Goal: Task Accomplishment & Management: Manage account settings

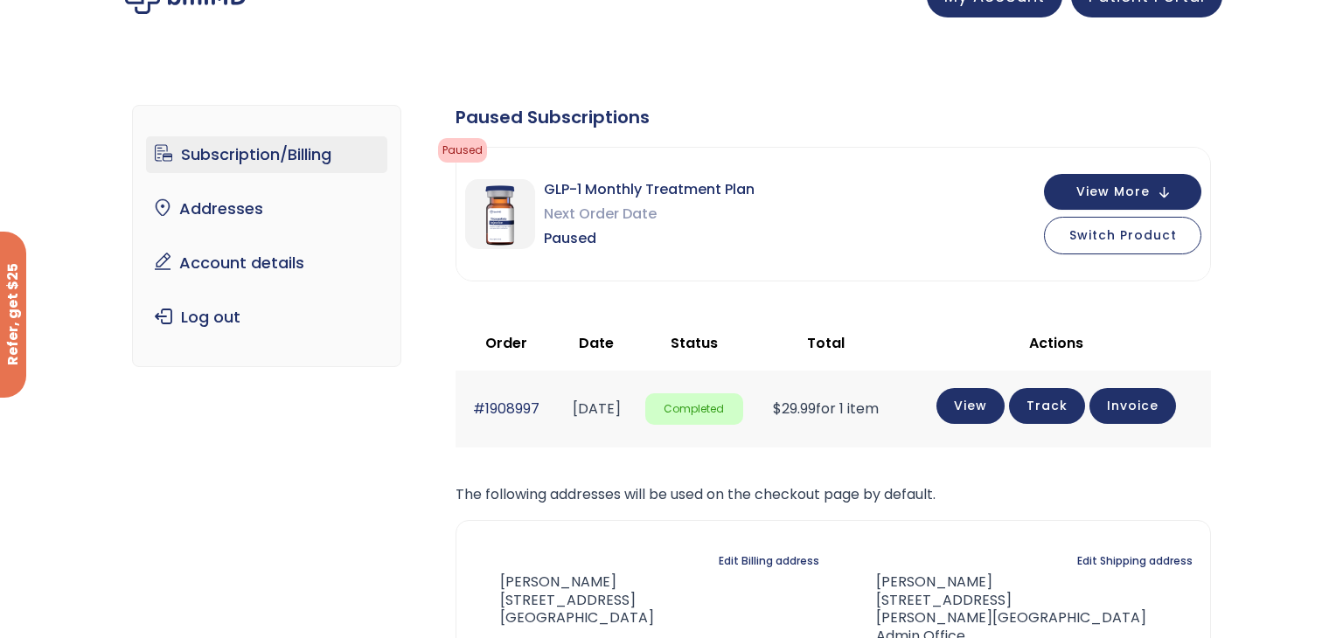
scroll to position [35, 0]
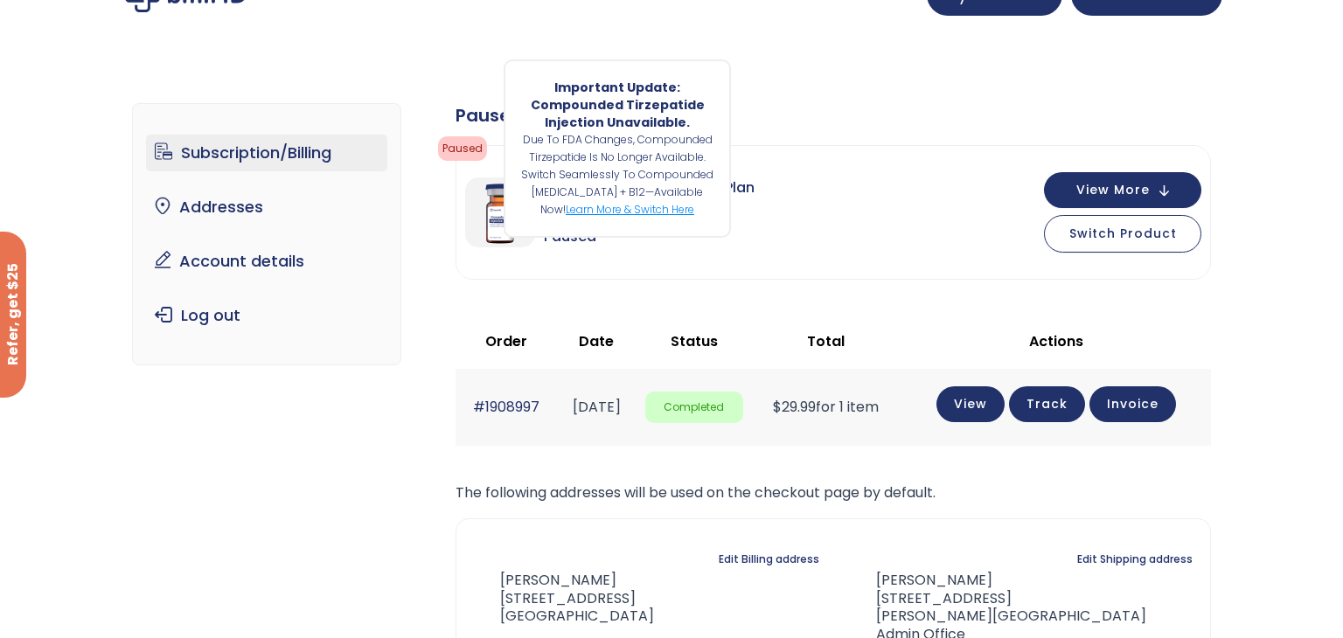
click at [661, 211] on link "Learn more & switch here" at bounding box center [630, 209] width 129 height 15
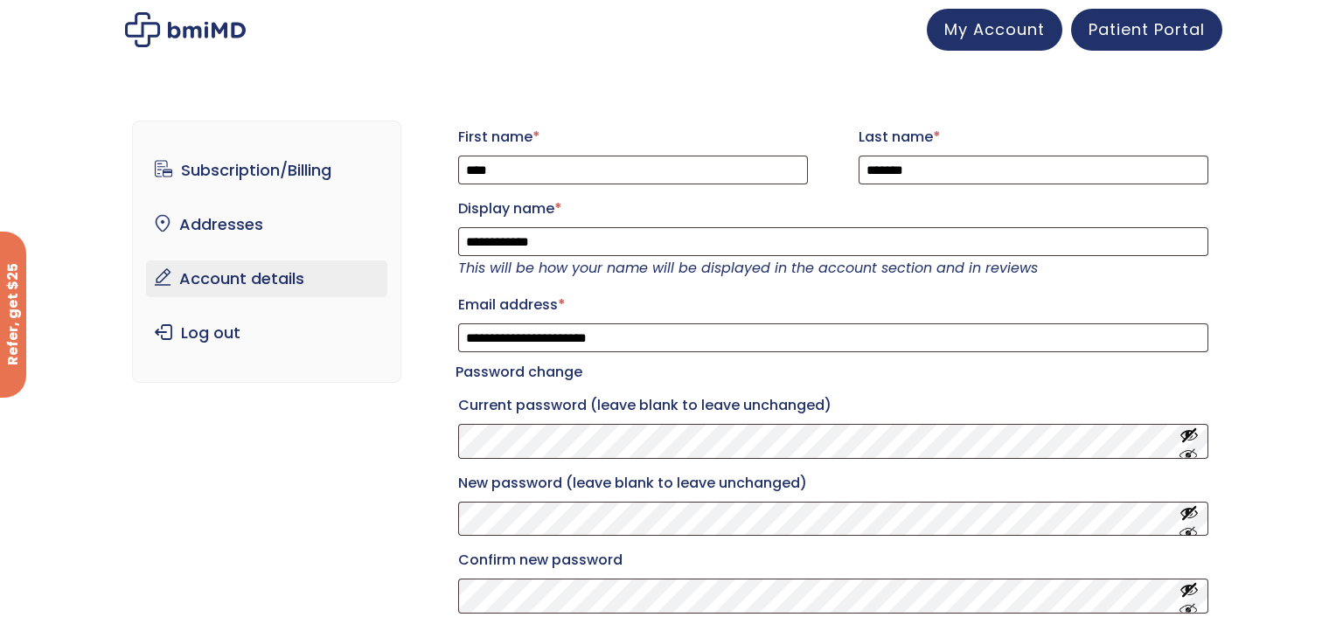
click at [224, 543] on div "**********" at bounding box center [672, 411] width 1080 height 650
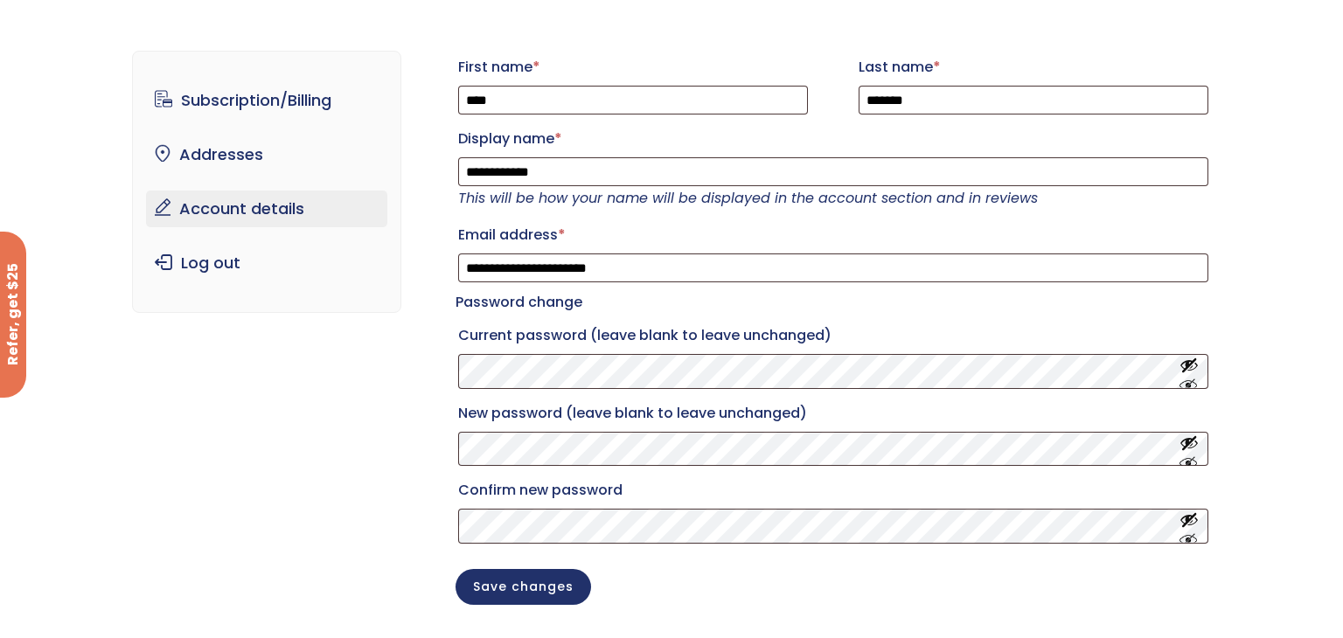
scroll to position [35, 0]
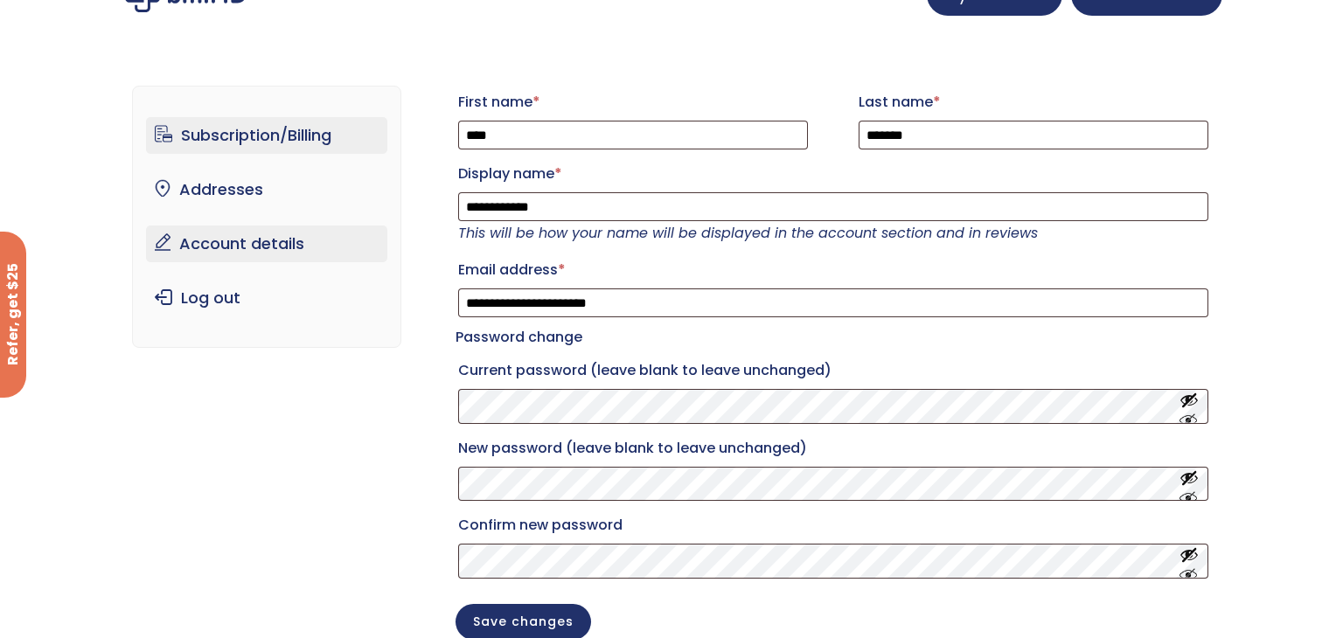
click at [223, 129] on link "Subscription/Billing" at bounding box center [267, 135] width 242 height 37
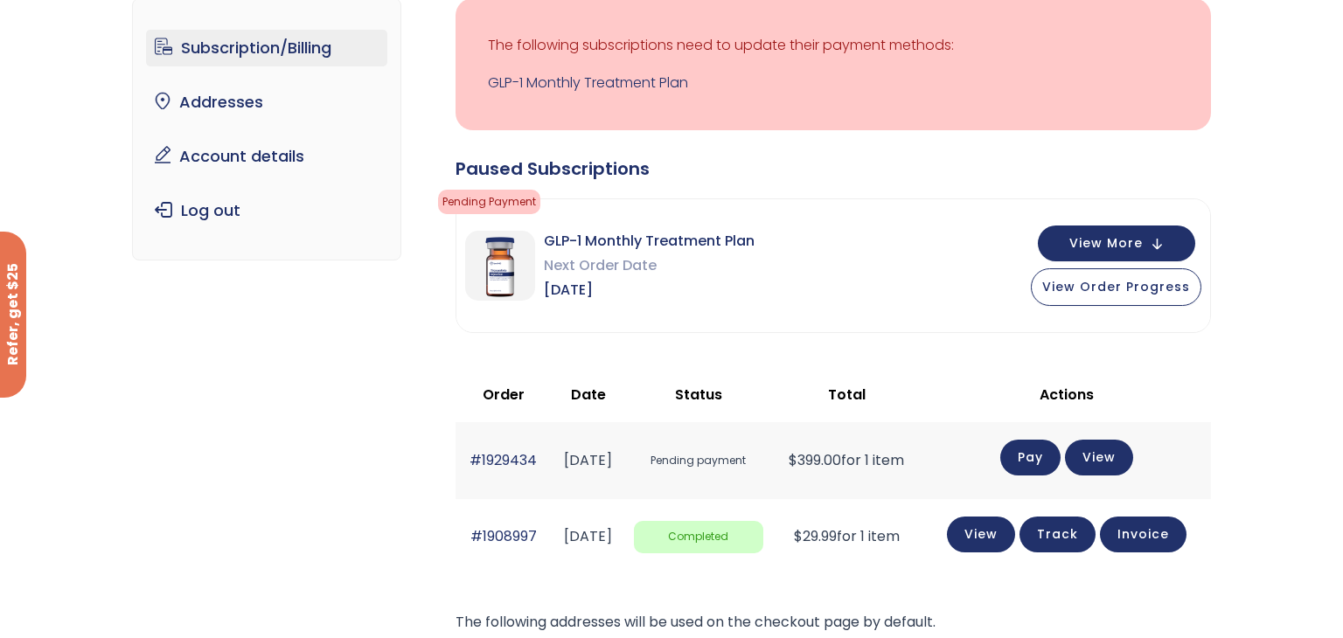
scroll to position [175, 0]
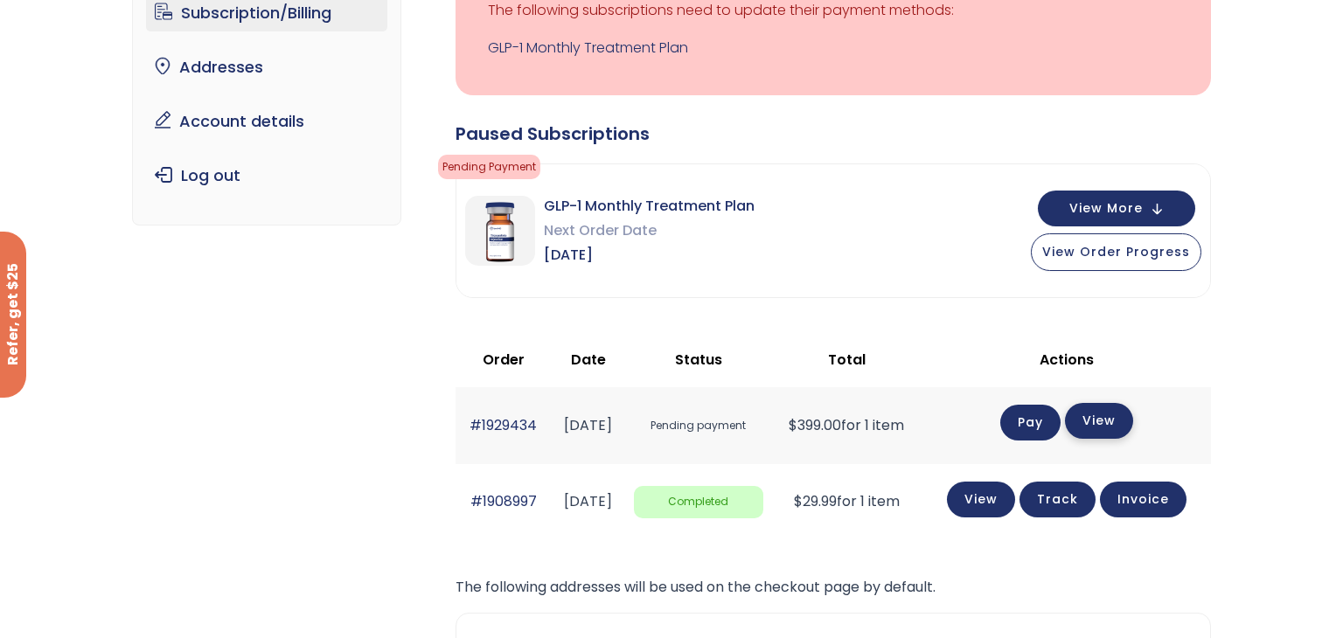
click at [1133, 414] on link "View" at bounding box center [1099, 421] width 68 height 36
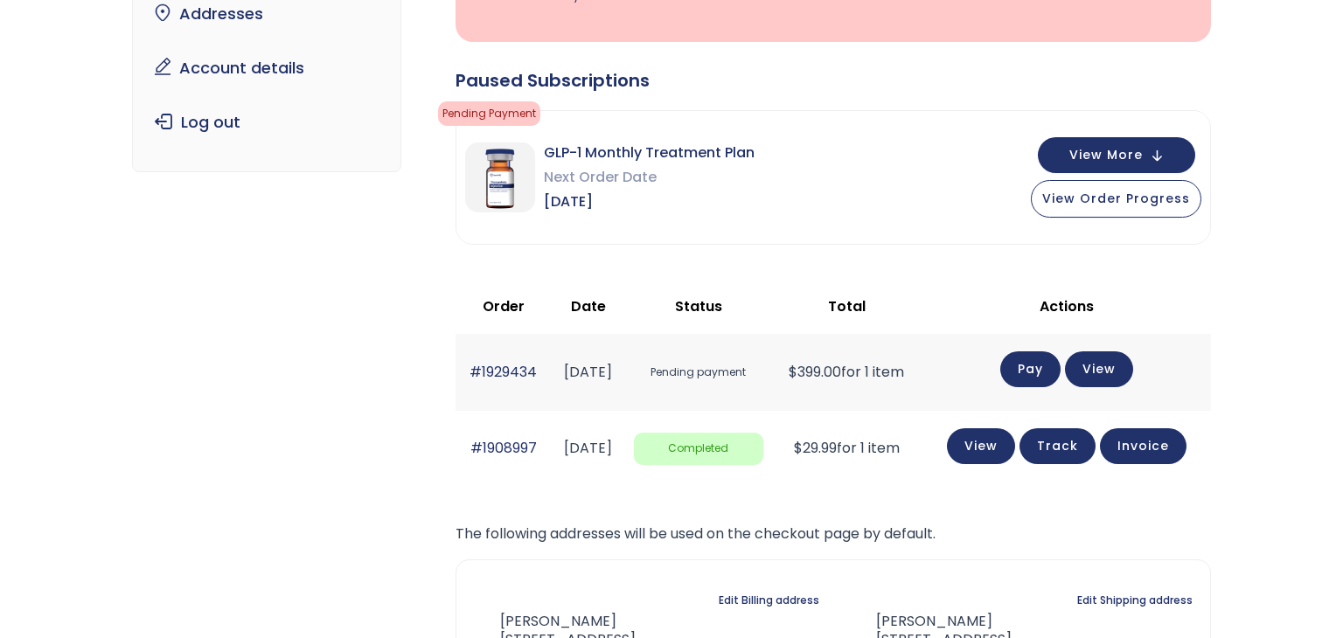
scroll to position [245, 0]
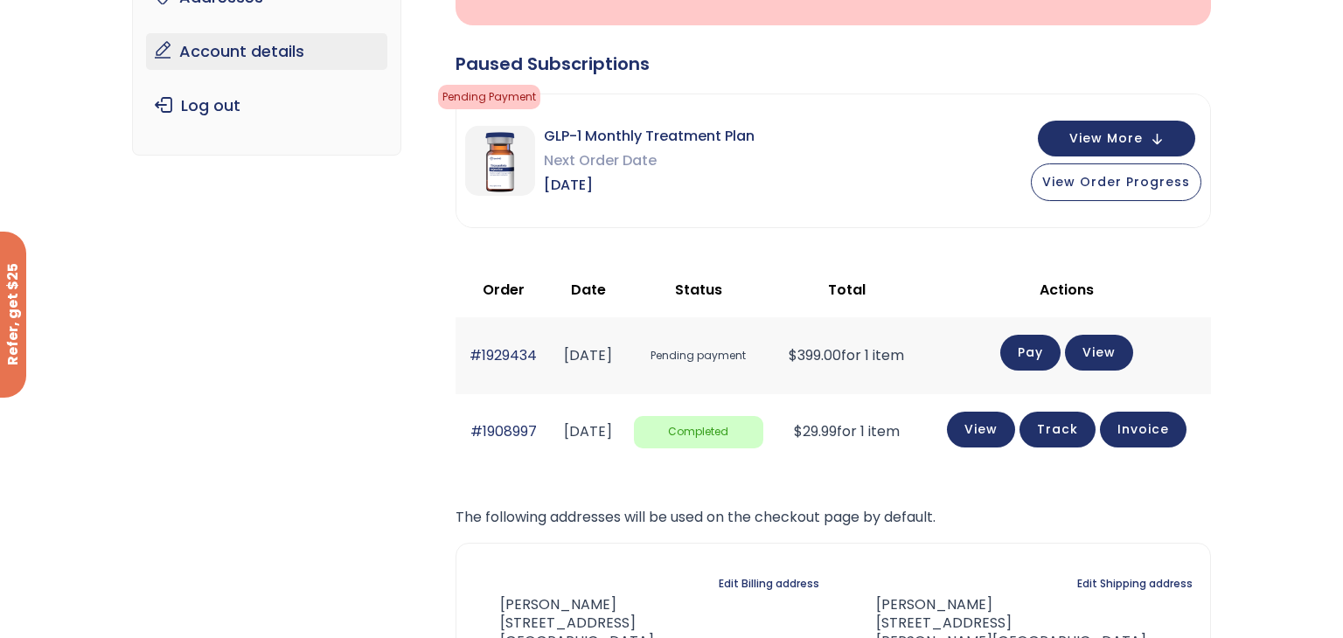
click at [267, 55] on link "Account details" at bounding box center [267, 51] width 242 height 37
